Goal: Information Seeking & Learning: Learn about a topic

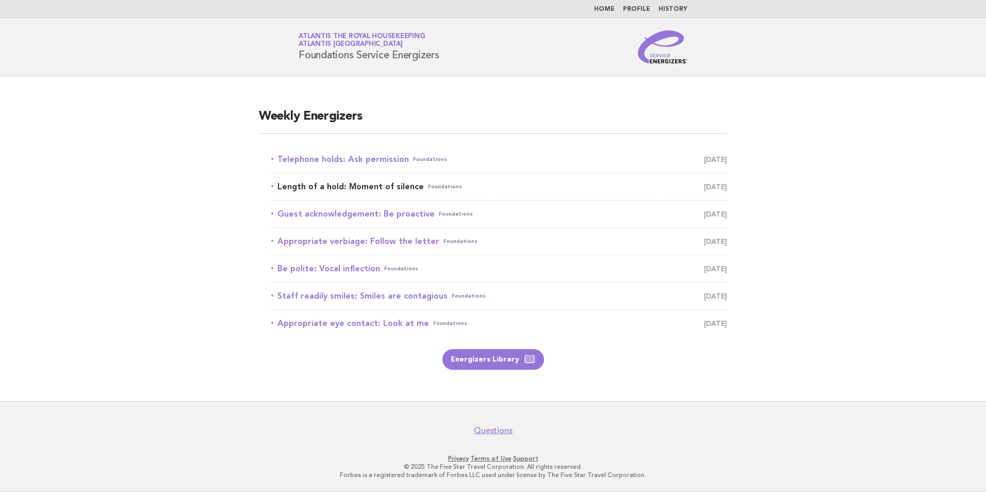
click at [360, 181] on link "Length of a hold: Moment of silence Foundations August 21" at bounding box center [499, 186] width 456 height 14
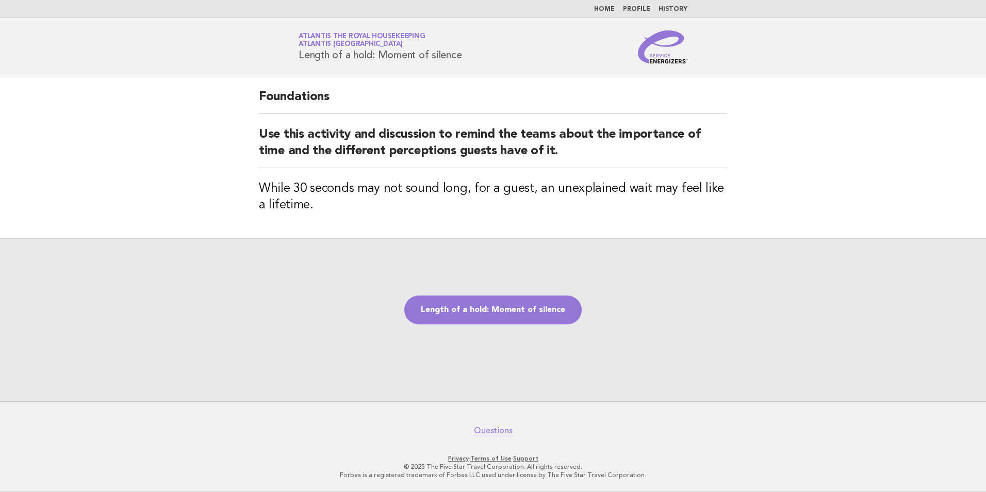
click at [605, 9] on link "Home" at bounding box center [604, 9] width 21 height 6
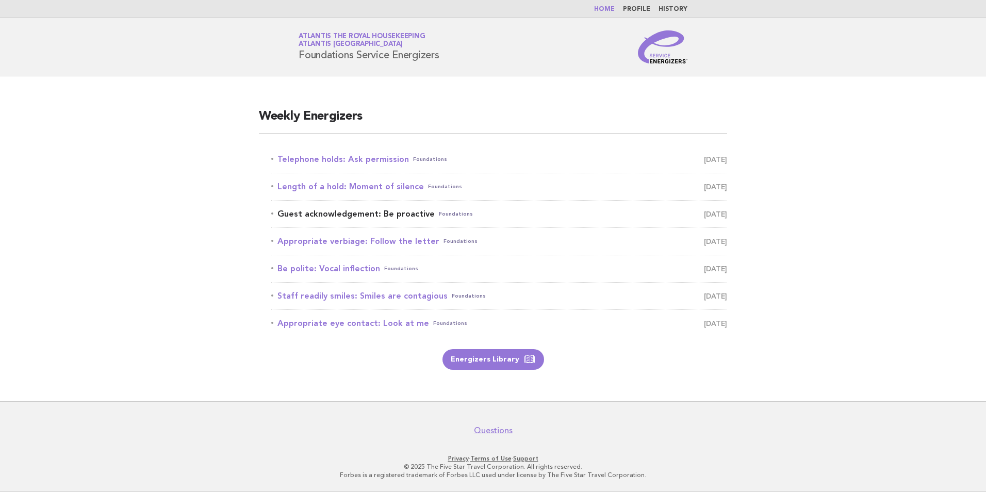
click at [372, 216] on link "Guest acknowledgement: Be proactive Foundations August 22" at bounding box center [499, 214] width 456 height 14
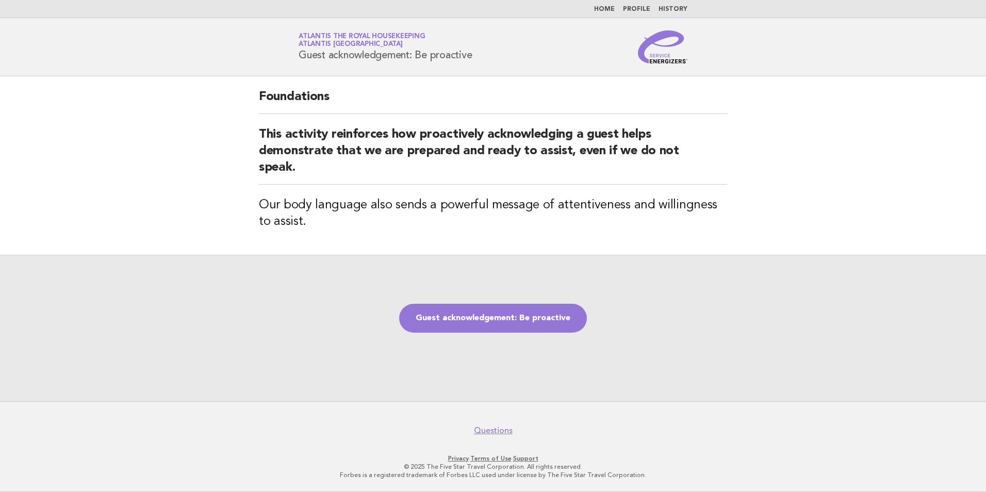
click at [601, 11] on link "Home" at bounding box center [604, 9] width 21 height 6
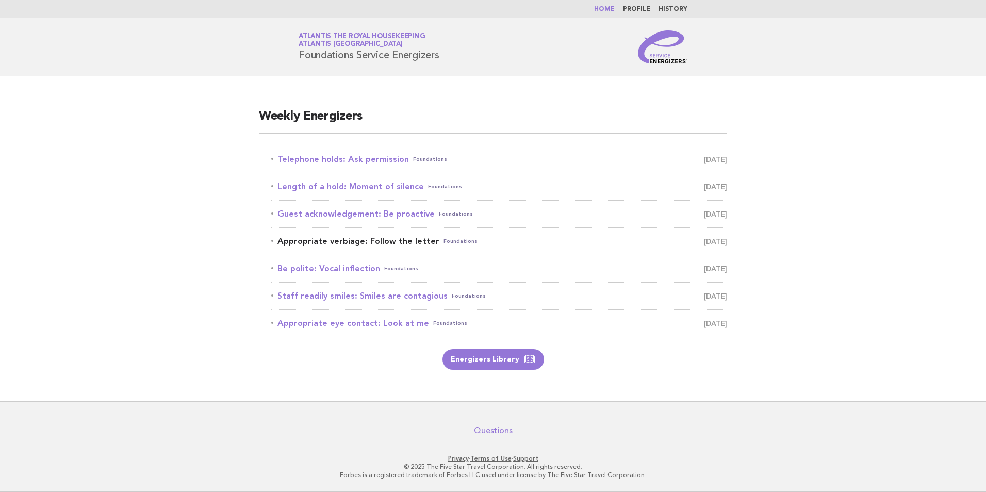
click at [382, 244] on link "Appropriate verbiage: Follow the letter Foundations [DATE]" at bounding box center [499, 241] width 456 height 14
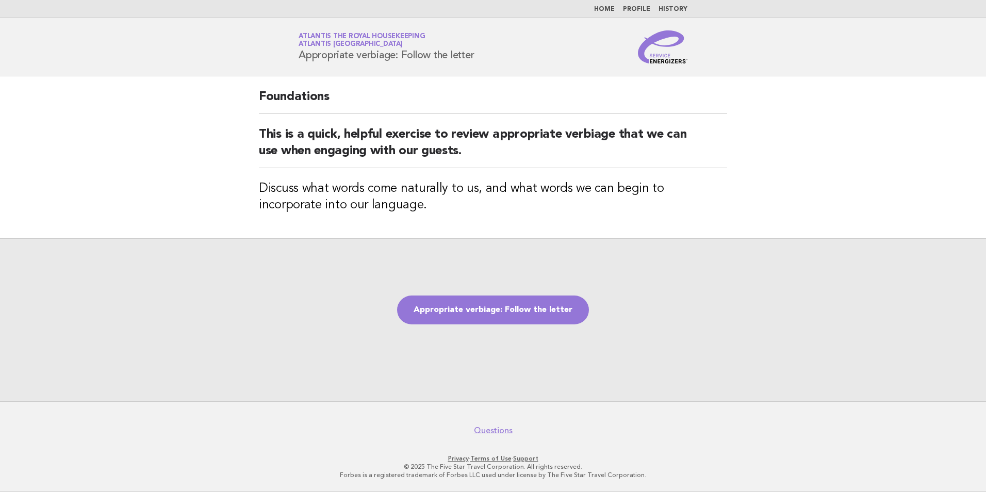
click at [606, 5] on li "Home" at bounding box center [604, 9] width 21 height 8
click at [847, 366] on div "Appropriate verbiage: Follow the letter" at bounding box center [493, 319] width 986 height 163
